Goal: Book appointment/travel/reservation

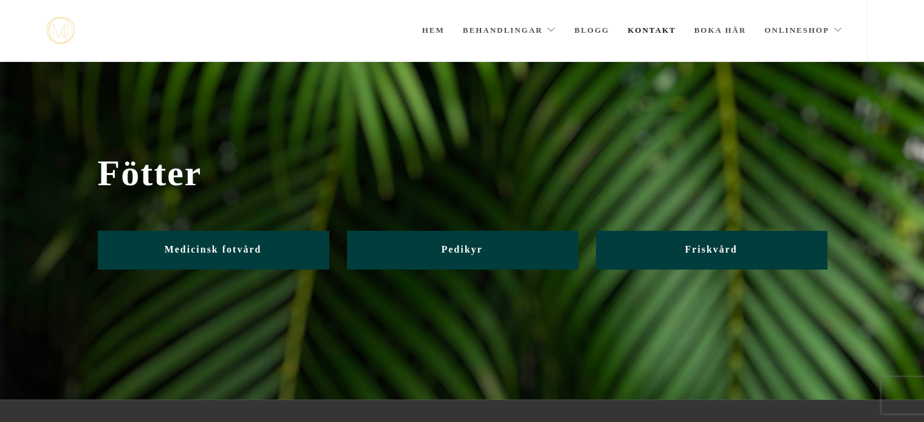
click at [656, 27] on link "Kontakt" at bounding box center [652, 30] width 49 height 61
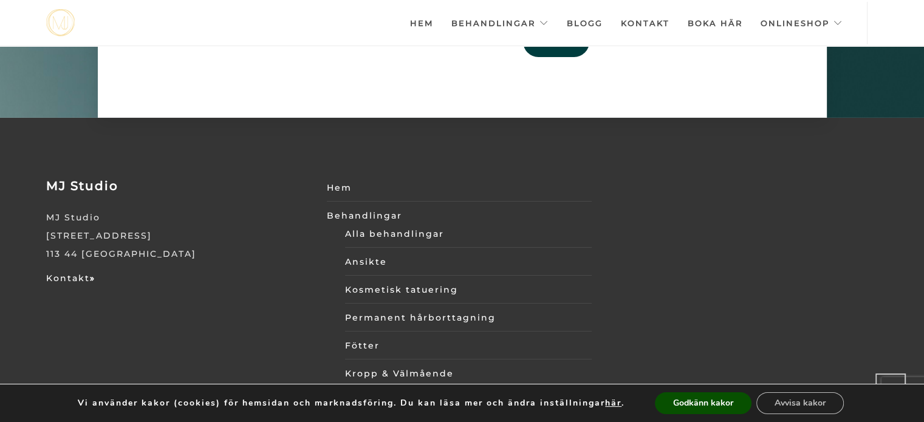
scroll to position [4031, 0]
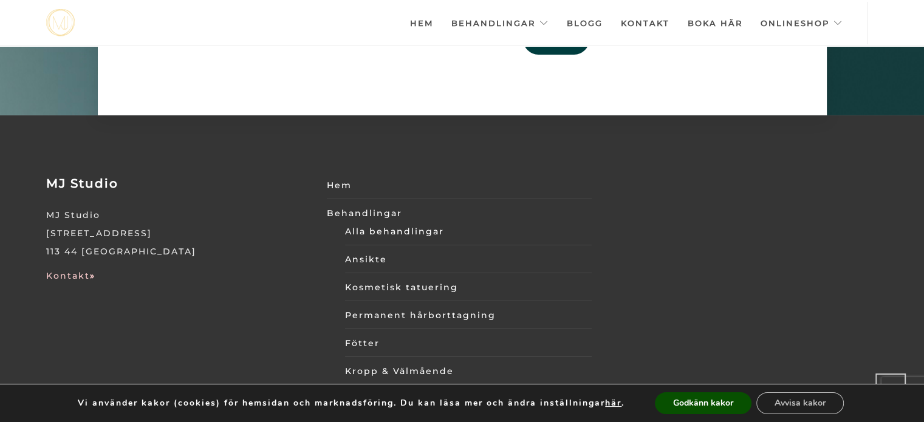
click at [85, 270] on link "Kontakt »" at bounding box center [70, 275] width 49 height 11
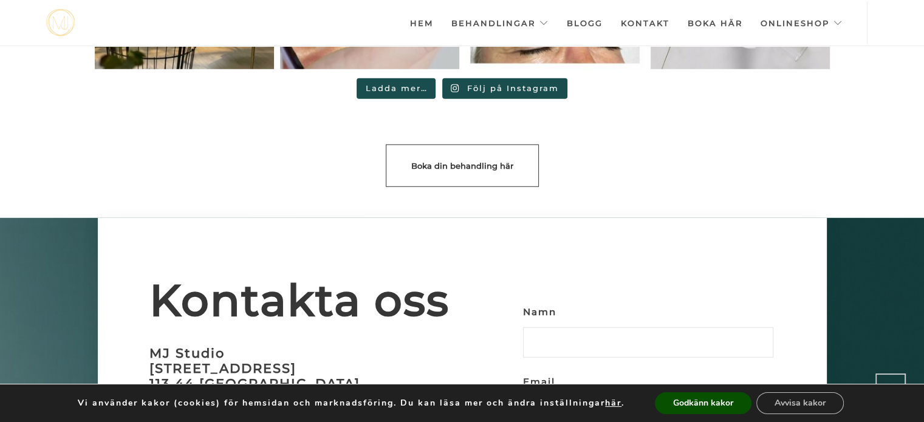
scroll to position [3421, 0]
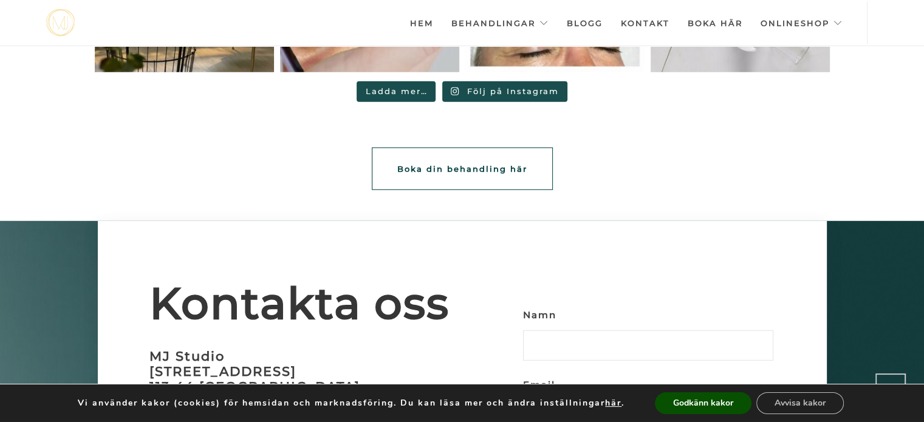
click at [477, 164] on span "Boka din behandling här" at bounding box center [462, 169] width 130 height 10
